Goal: Book appointment/travel/reservation

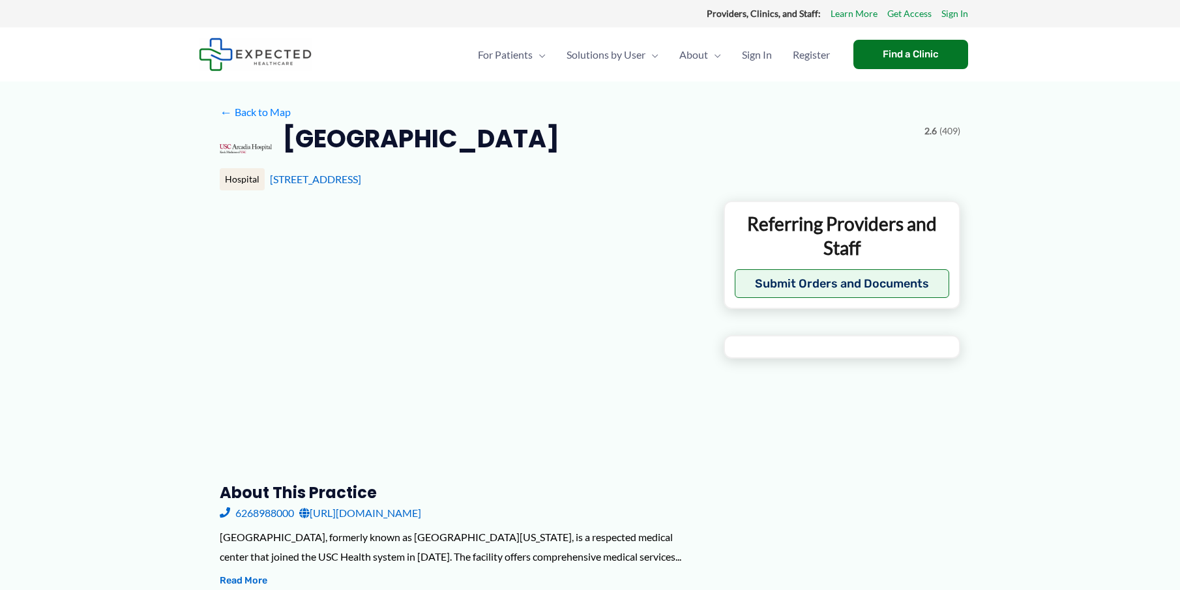
type input "**********"
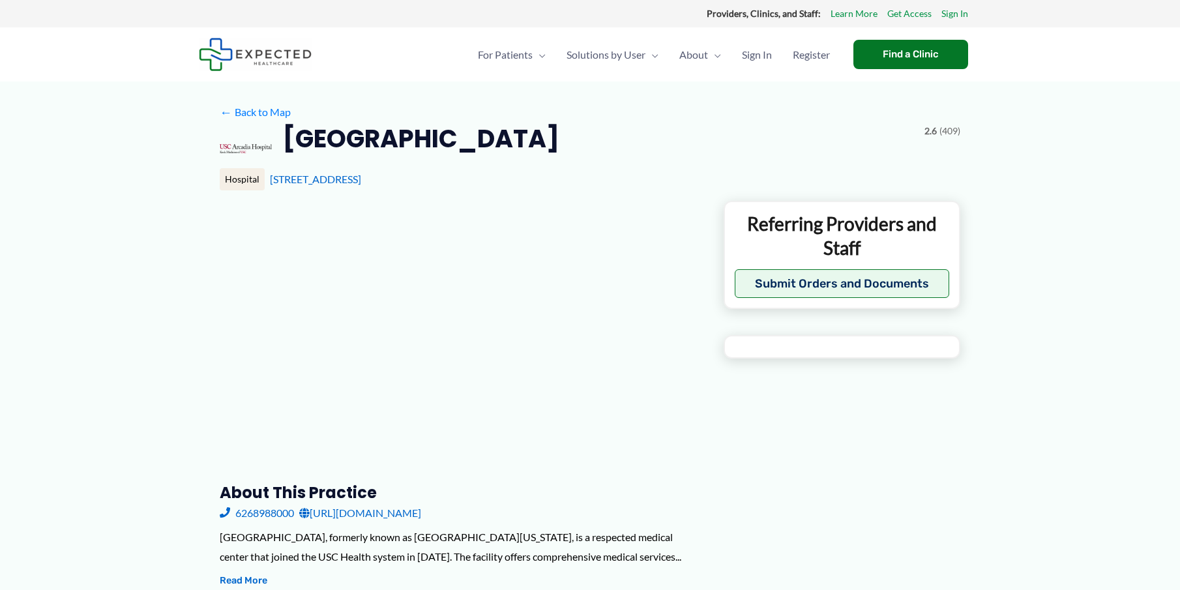
type input "**********"
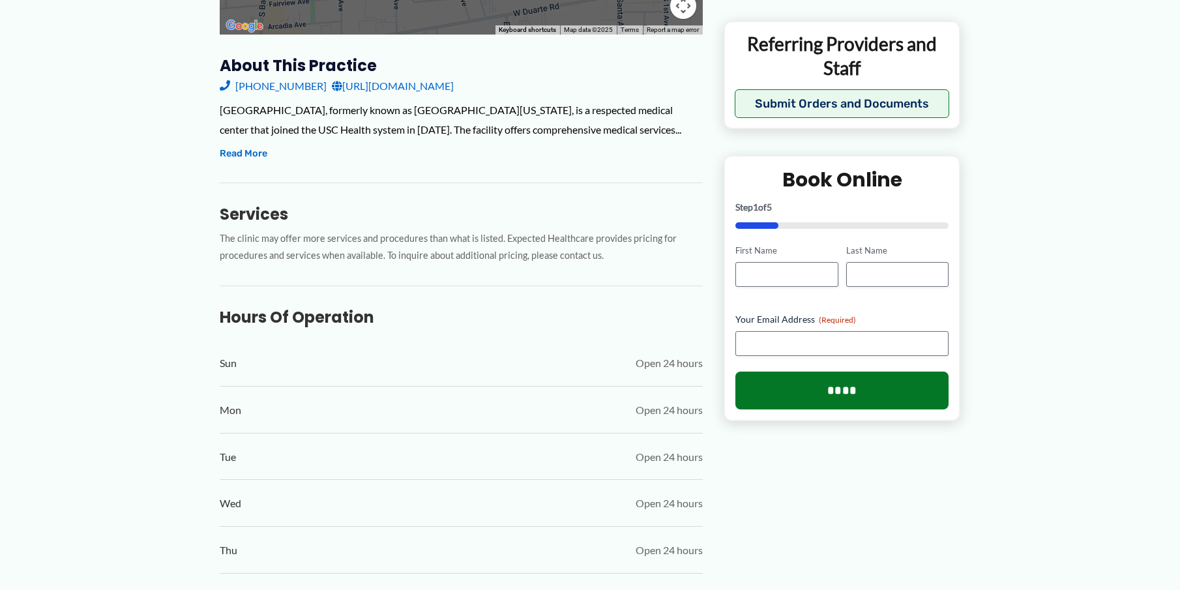
scroll to position [456, 0]
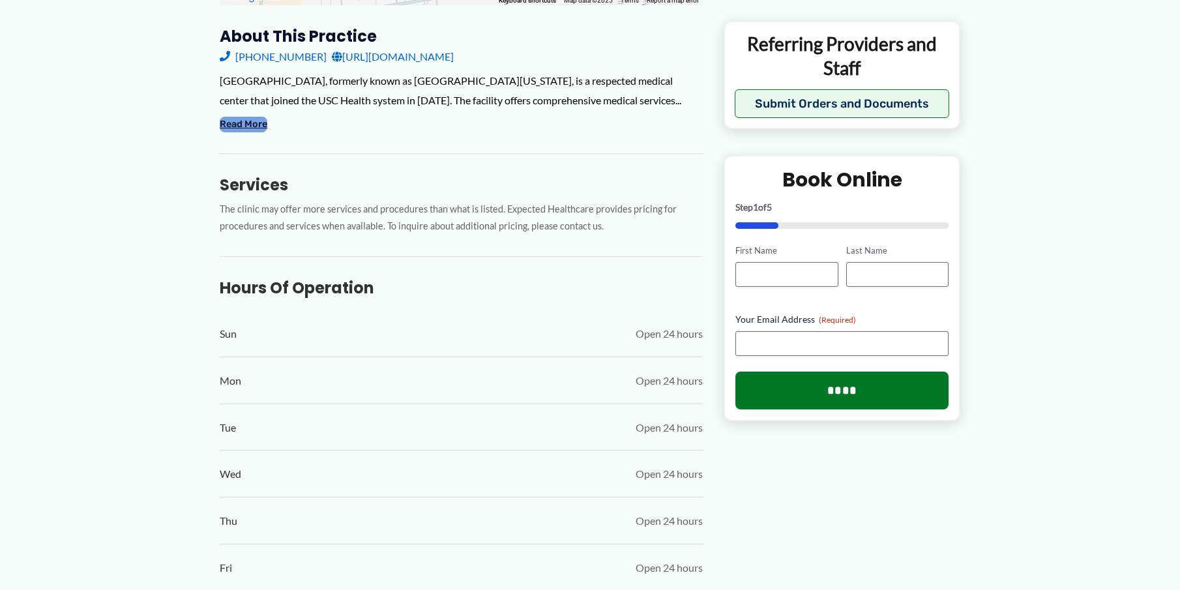
click at [241, 125] on button "Read More" at bounding box center [244, 125] width 48 height 16
